Goal: Transaction & Acquisition: Purchase product/service

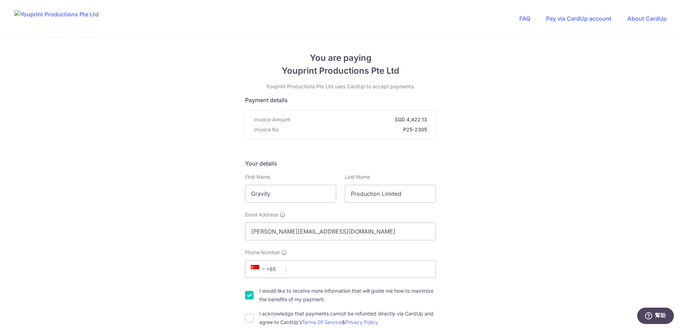
click at [272, 268] on span "+65" at bounding box center [264, 269] width 32 height 9
type input "852"
select select "95"
click at [292, 269] on input "Phone Number" at bounding box center [340, 269] width 191 height 18
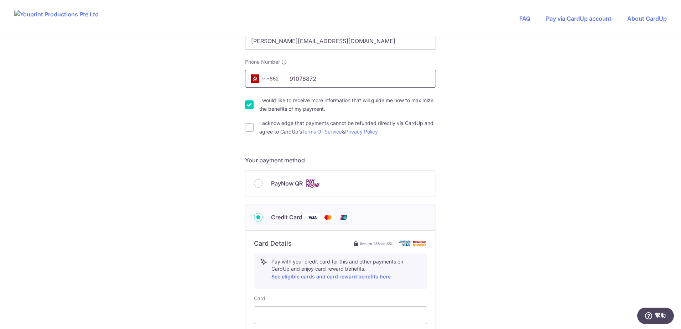
scroll to position [214, 0]
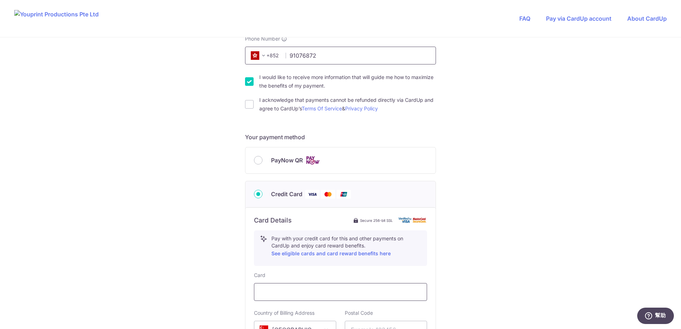
type input "91076872"
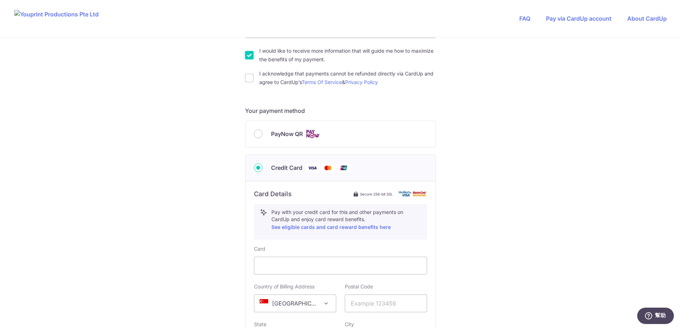
scroll to position [285, 0]
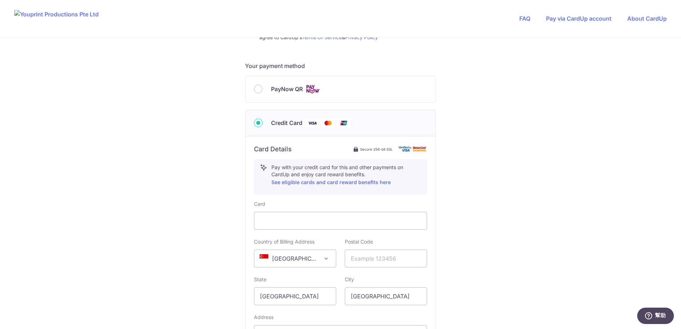
click at [299, 262] on span "[GEOGRAPHIC_DATA]" at bounding box center [295, 258] width 82 height 17
select select "HK"
click at [357, 259] on input "text" at bounding box center [386, 259] width 82 height 18
type input "000000"
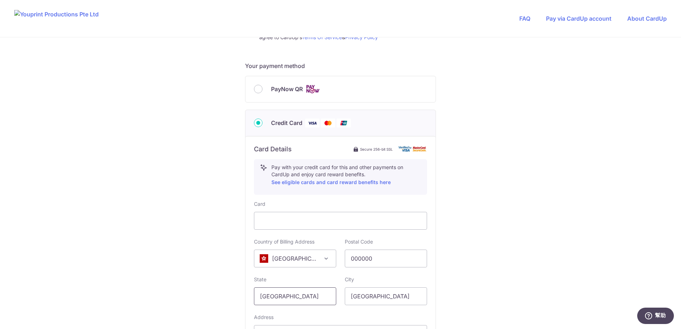
click at [310, 301] on input "[GEOGRAPHIC_DATA]" at bounding box center [295, 296] width 82 height 18
type input "S"
type input "[GEOGRAPHIC_DATA]"
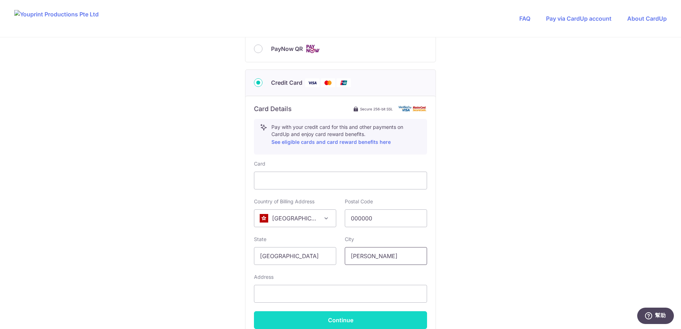
scroll to position [392, 0]
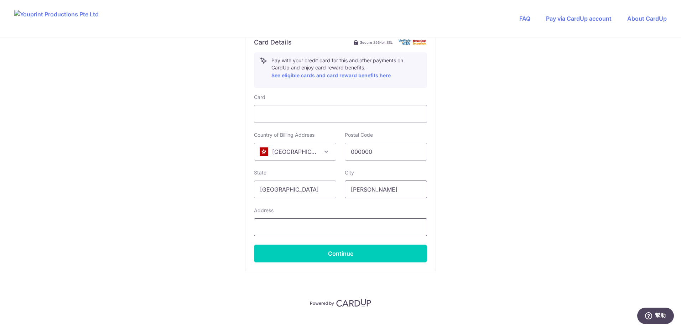
type input "[PERSON_NAME]"
click at [275, 226] on input "text" at bounding box center [340, 227] width 173 height 18
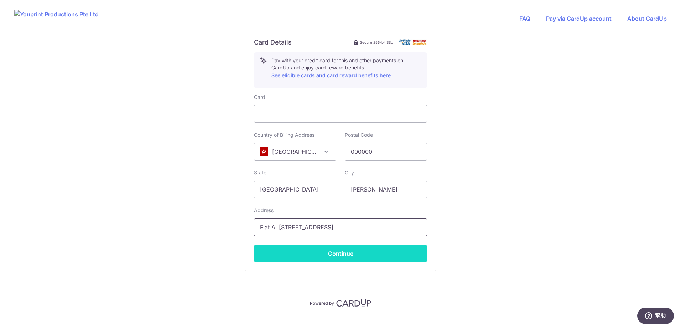
type input "Flat A, [STREET_ADDRESS]"
click at [332, 250] on button "Continue" at bounding box center [340, 254] width 173 height 18
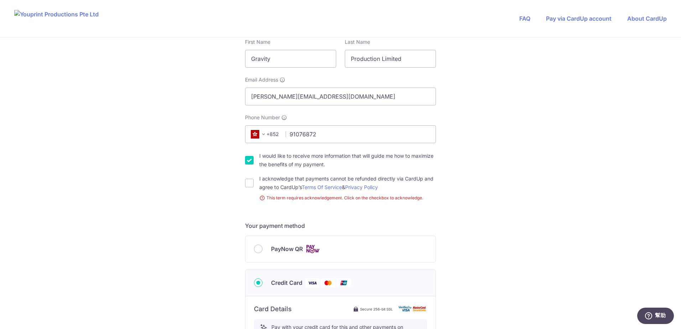
click at [242, 183] on div "You are paying Youprint Productions Pte Ltd Youprint Productions Pte Ltd uses C…" at bounding box center [340, 254] width 681 height 704
click at [246, 184] on input "I acknowledge that payments cannot be refunded directly via CardUp and agree to…" at bounding box center [249, 183] width 9 height 9
checkbox input "true"
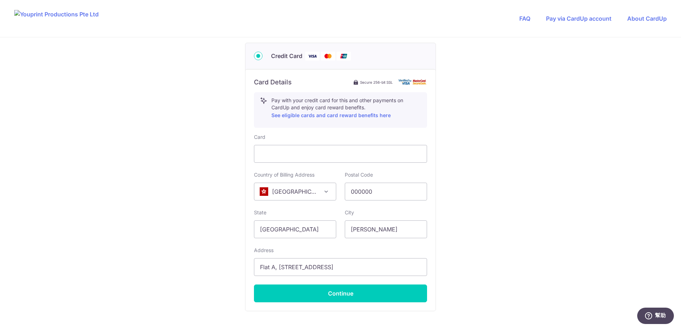
scroll to position [384, 0]
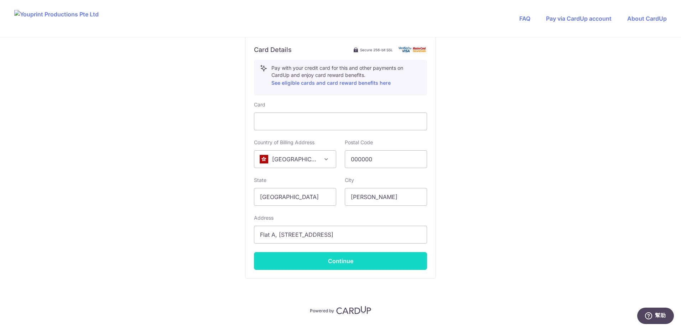
click at [356, 262] on button "Continue" at bounding box center [340, 261] width 173 height 18
type input "**** 4266"
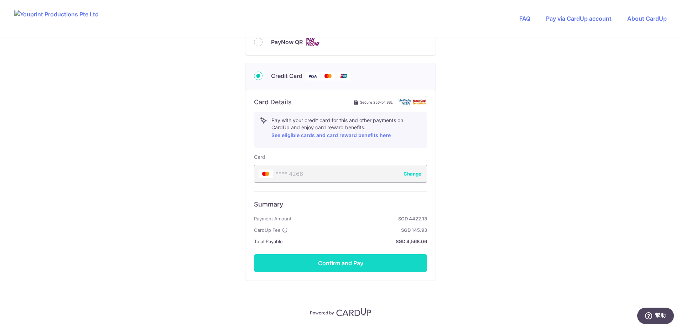
scroll to position [340, 0]
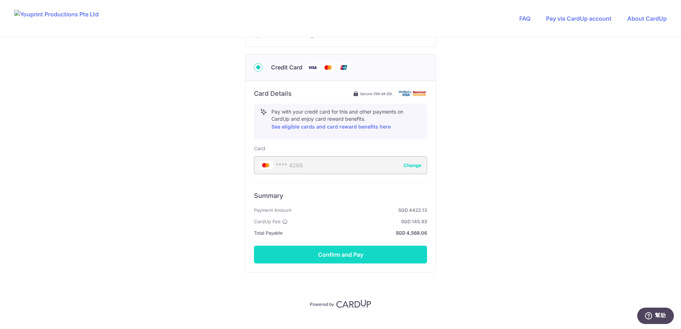
click at [377, 256] on button "Confirm and Pay" at bounding box center [340, 255] width 173 height 18
